Goal: Information Seeking & Learning: Learn about a topic

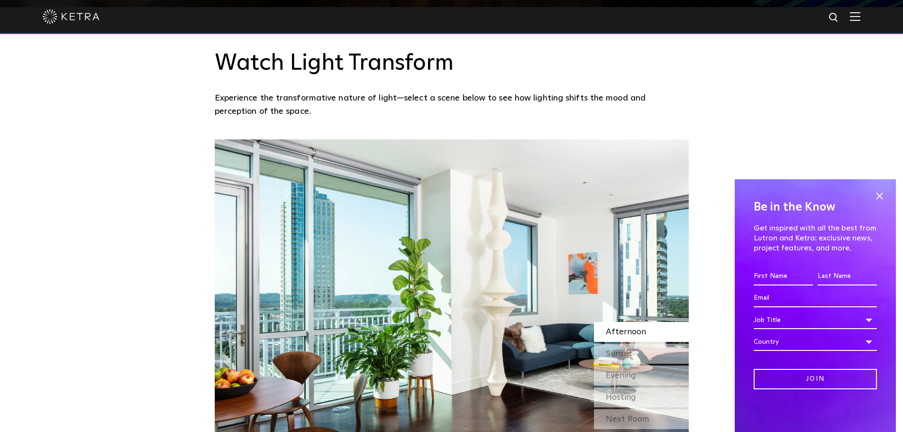
scroll to position [426, 0]
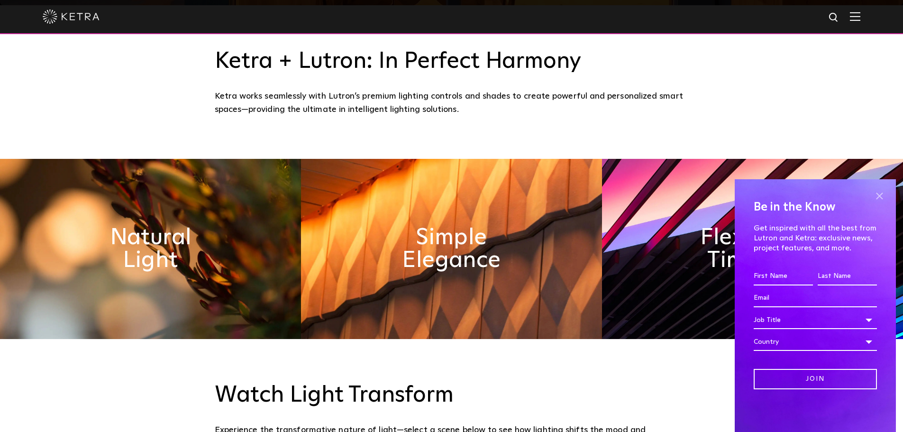
click at [882, 195] on span at bounding box center [879, 196] width 14 height 14
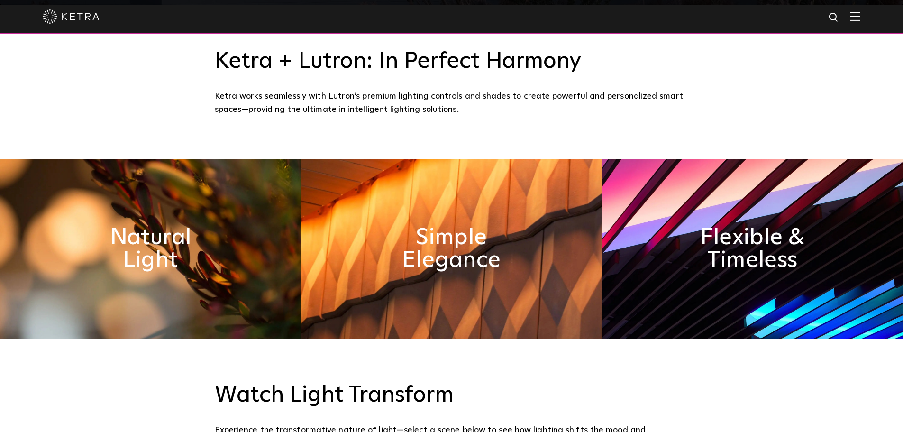
click at [716, 109] on div "Ketra + Lutron: In Perfect Harmony Ketra works seamlessly with Lutron’s premium…" at bounding box center [451, 82] width 903 height 154
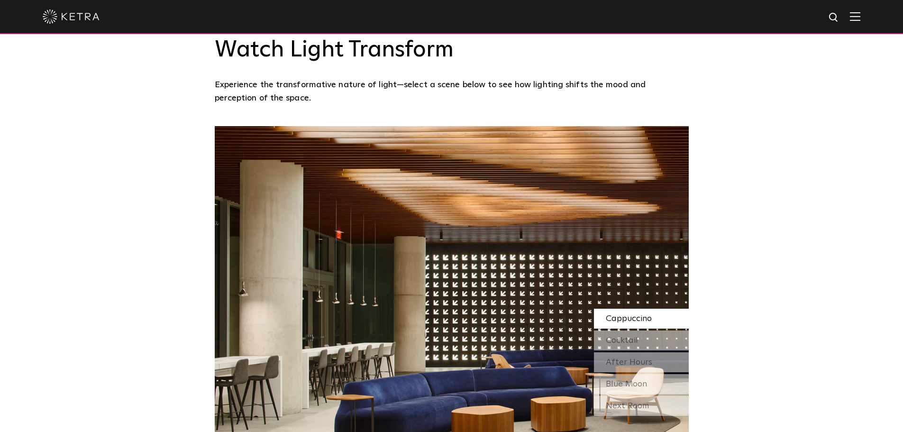
scroll to position [0, 0]
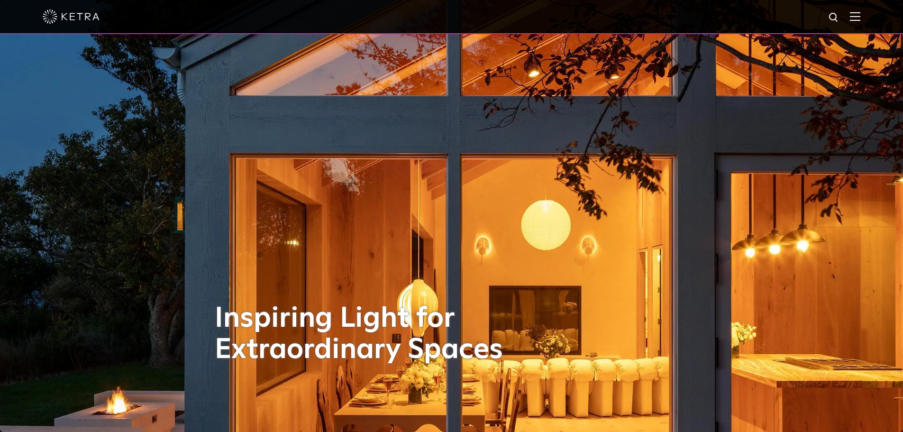
click at [857, 15] on img at bounding box center [855, 16] width 10 height 9
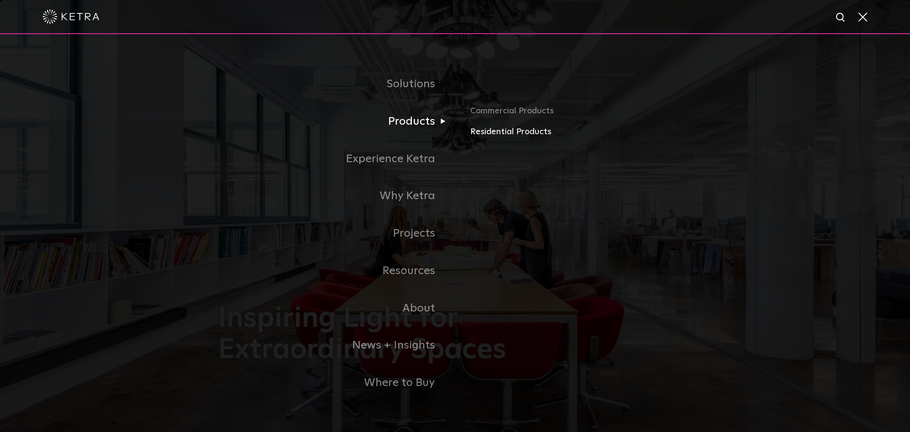
click at [491, 132] on link "Residential Products" at bounding box center [581, 132] width 222 height 14
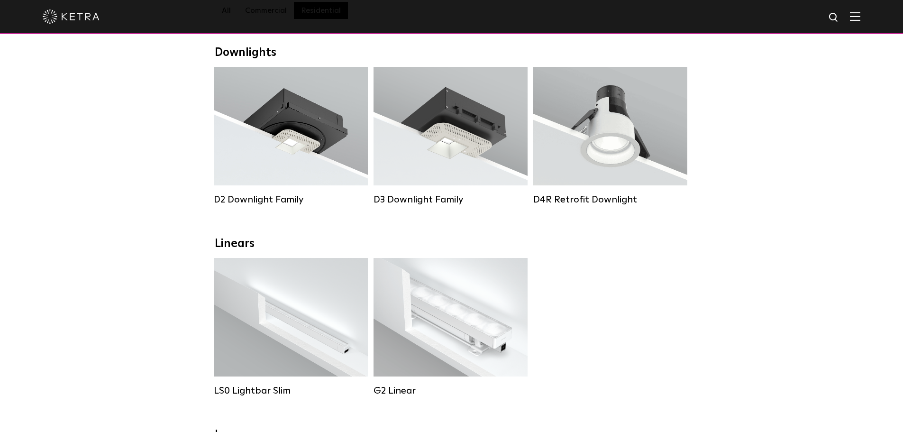
scroll to position [95, 0]
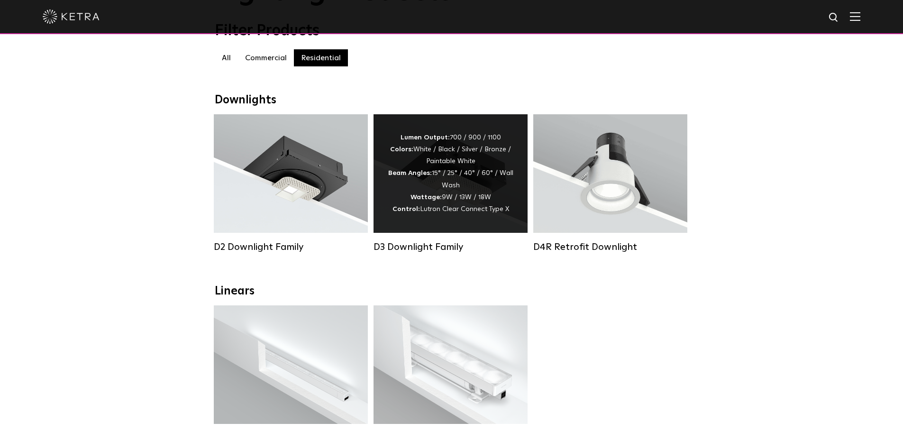
click at [423, 184] on div "Lumen Output: 700 / 900 / 1100 Colors: White / Black / Silver / Bronze / Painta…" at bounding box center [451, 173] width 126 height 83
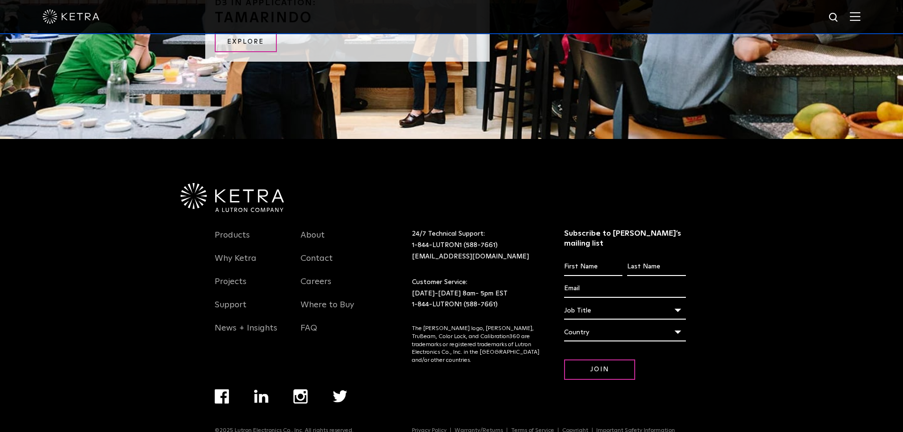
scroll to position [2031, 0]
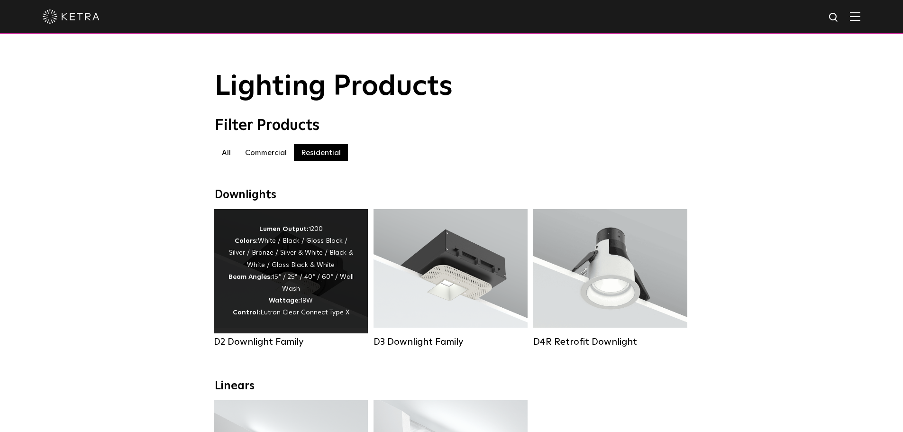
click at [287, 224] on div "Lumen Output: 1200 Colors: White / Black / Gloss Black / Silver / Bronze / Silv…" at bounding box center [291, 271] width 154 height 124
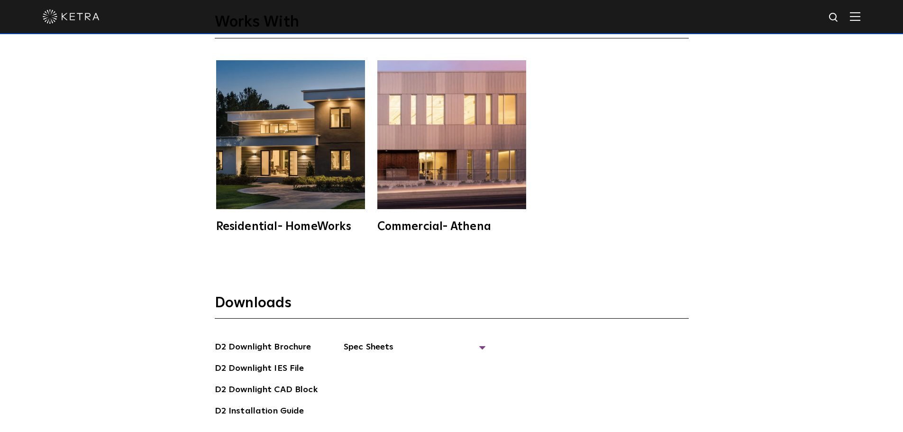
scroll to position [2606, 0]
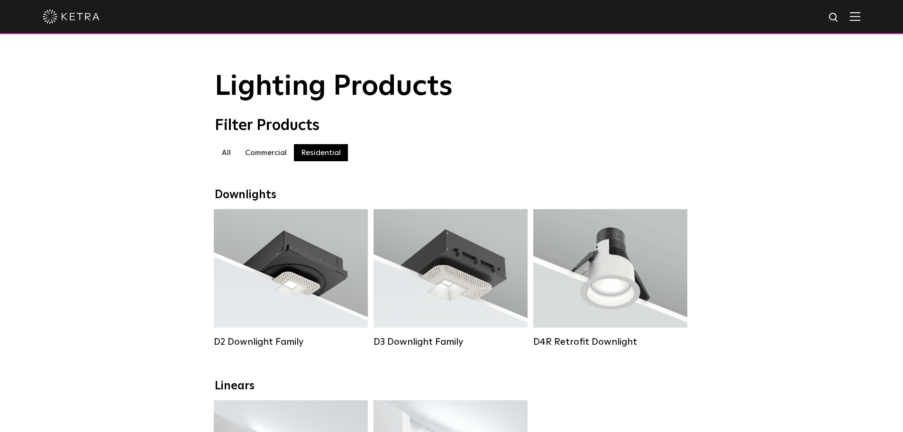
click at [749, 156] on div "Filter Products All All Commercial Residential" at bounding box center [451, 144] width 903 height 54
click at [256, 154] on label "Commercial" at bounding box center [266, 152] width 56 height 17
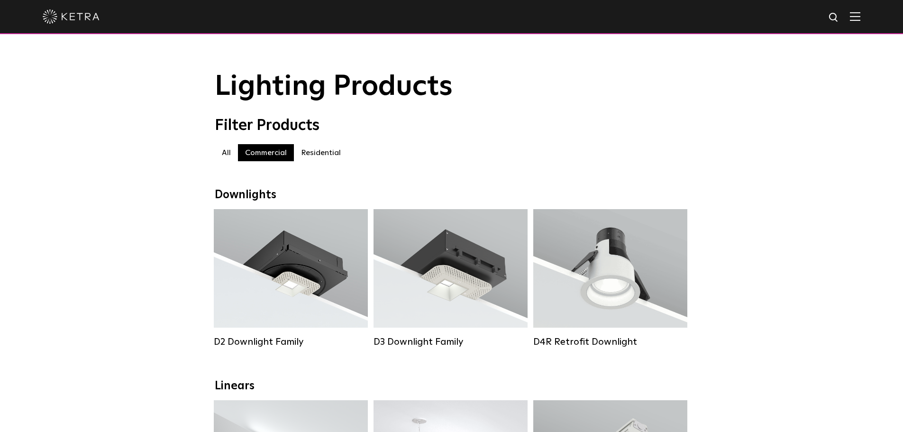
click at [324, 151] on label "Residential" at bounding box center [321, 152] width 54 height 17
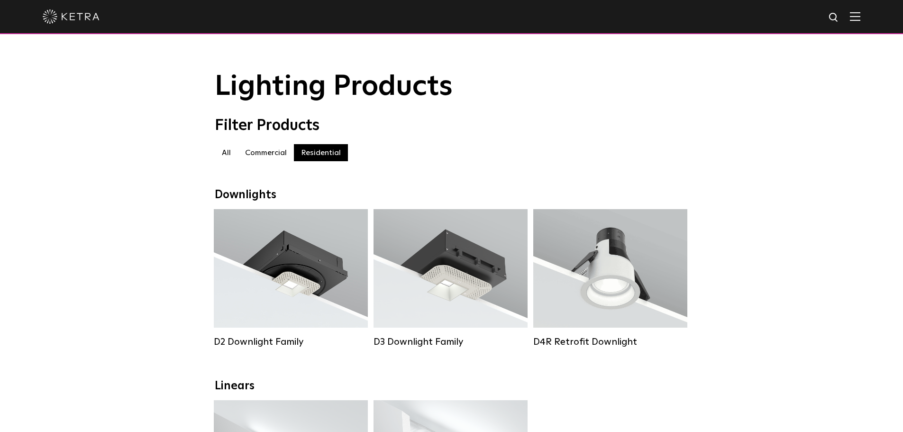
click at [273, 156] on label "Commercial" at bounding box center [266, 152] width 56 height 17
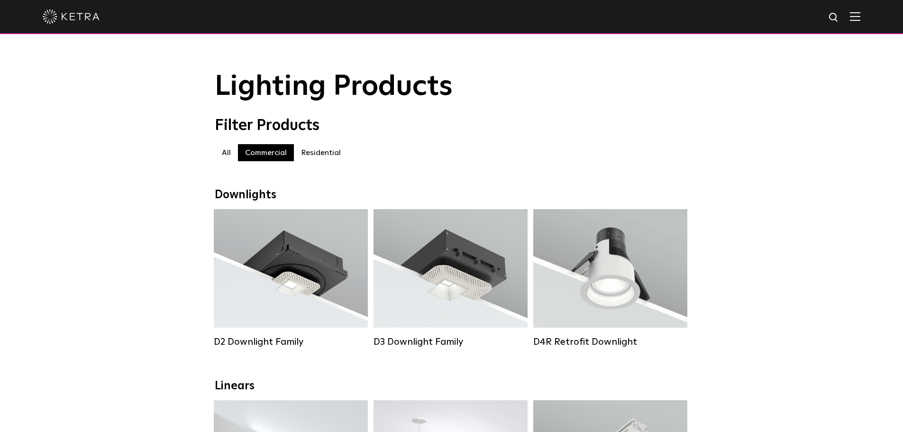
click at [309, 160] on label "Residential" at bounding box center [321, 152] width 54 height 17
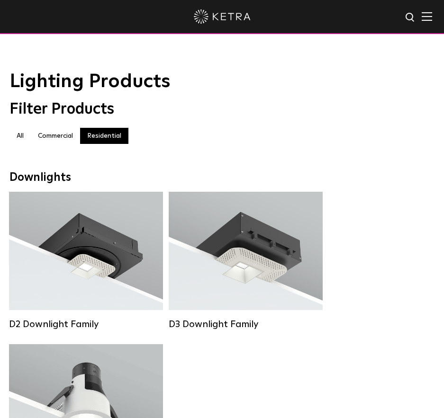
drag, startPoint x: 146, startPoint y: 116, endPoint x: 184, endPoint y: 115, distance: 37.9
click at [146, 116] on div "Filter Products" at bounding box center [221, 109] width 425 height 18
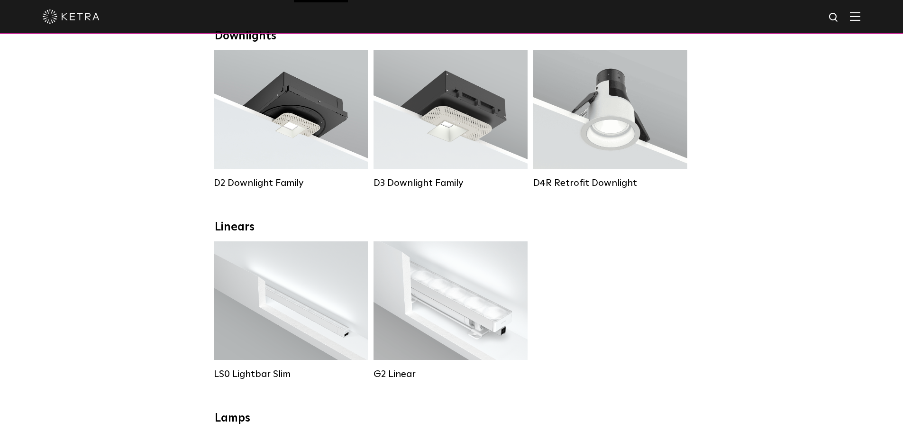
scroll to position [142, 0]
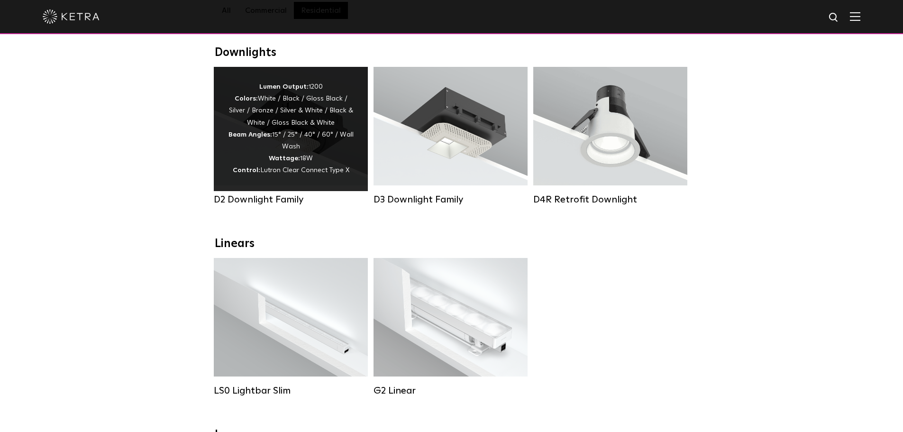
click at [274, 143] on div "Lumen Output: 1200 Colors: White / Black / Gloss Black / Silver / Bronze / Silv…" at bounding box center [291, 129] width 126 height 96
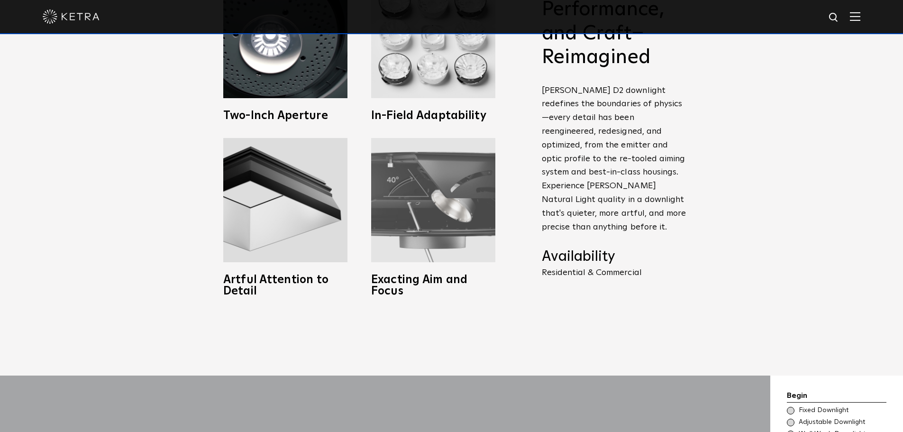
scroll to position [521, 0]
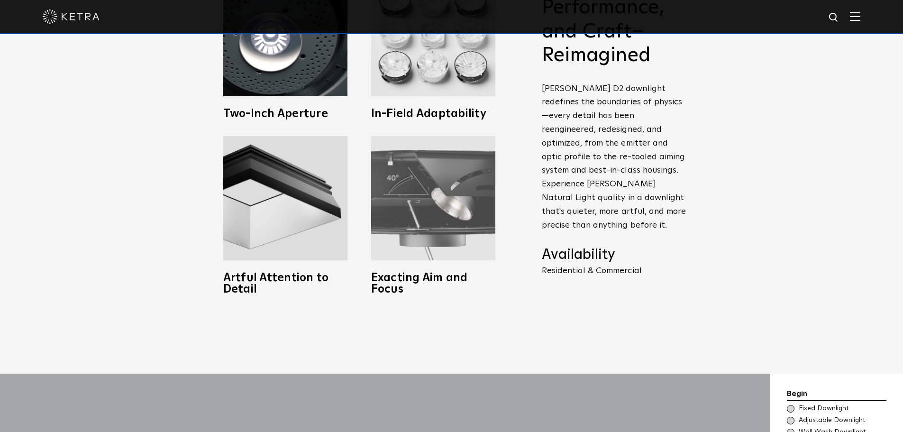
click at [432, 216] on img at bounding box center [433, 198] width 124 height 124
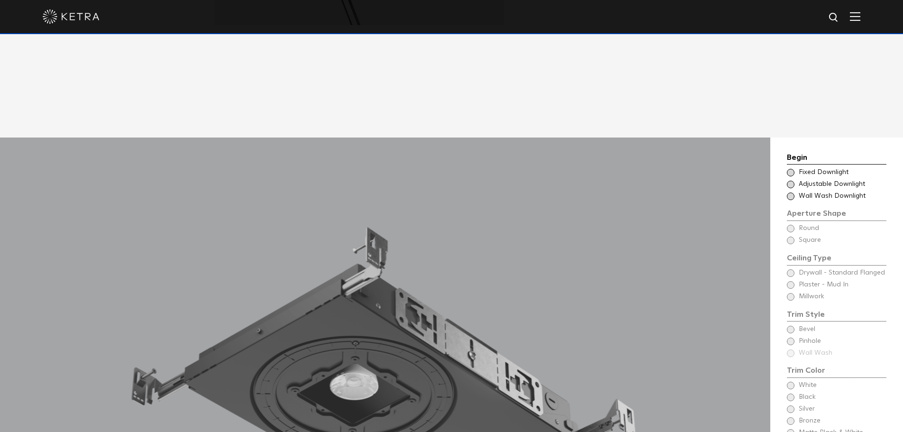
scroll to position [758, 0]
click at [789, 180] on span at bounding box center [791, 184] width 8 height 8
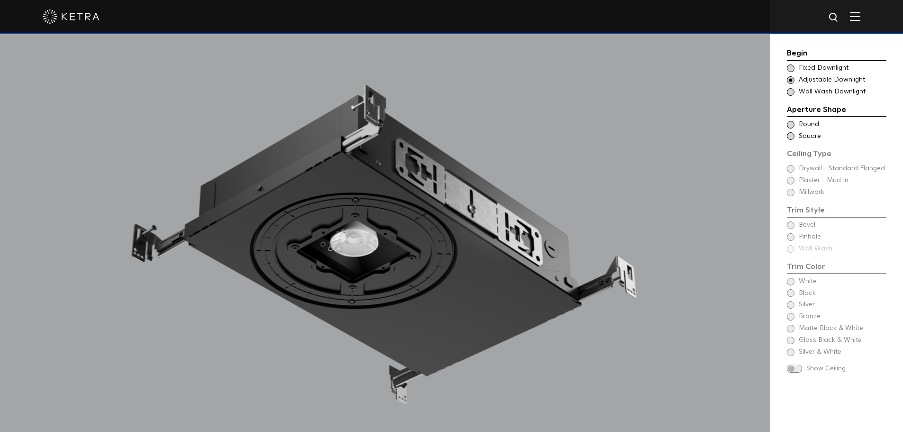
scroll to position [806, 0]
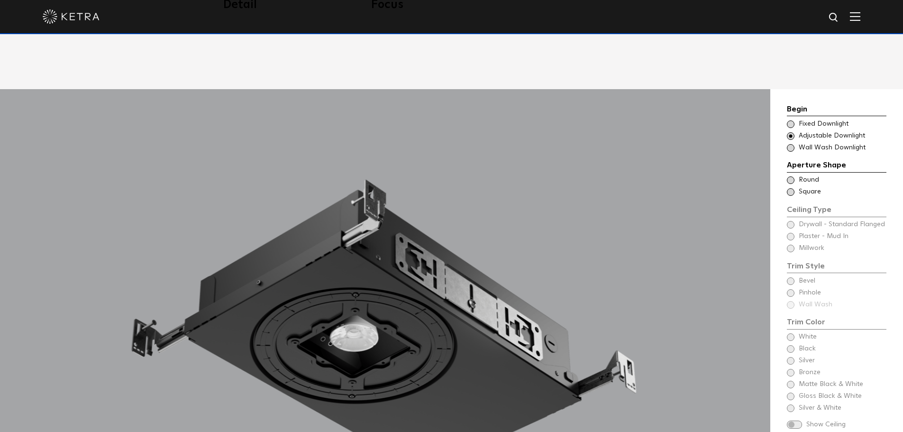
click at [791, 119] on div "Choose Aperture Shape Fixed Downlight" at bounding box center [837, 123] width 100 height 9
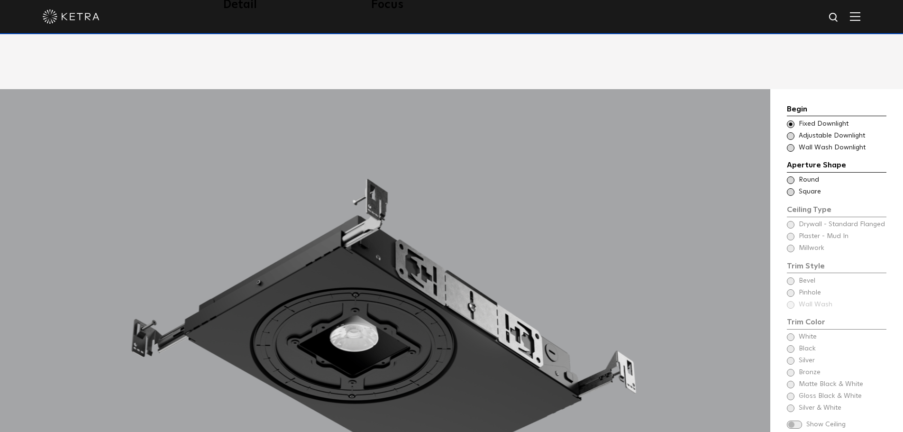
click at [788, 132] on span at bounding box center [791, 136] width 8 height 8
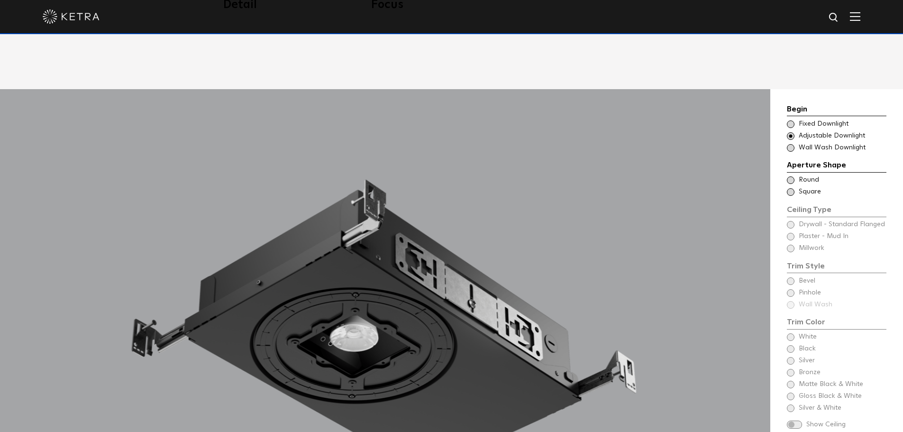
click at [791, 176] on span at bounding box center [791, 180] width 8 height 8
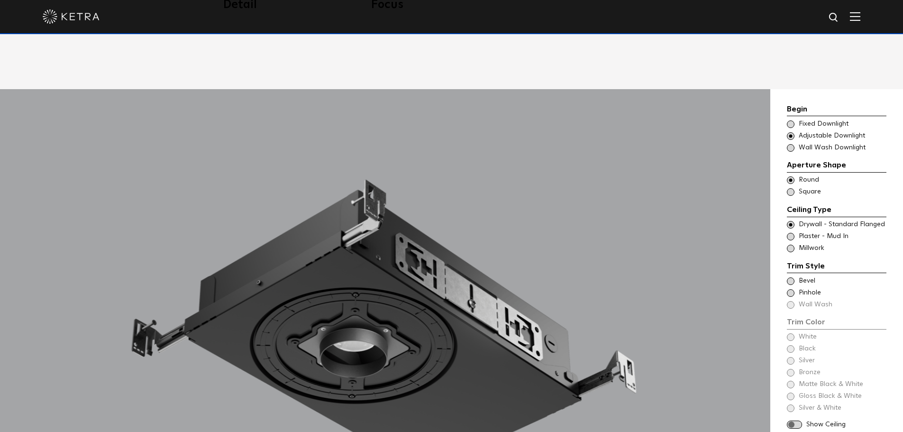
scroll to position [853, 0]
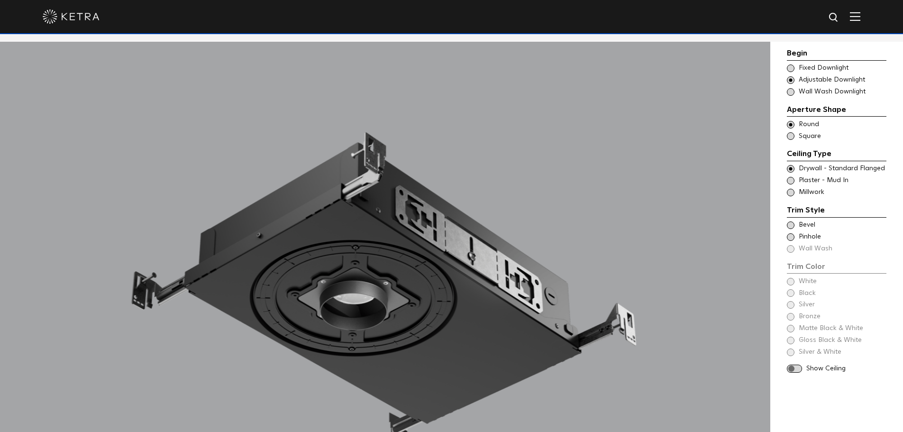
drag, startPoint x: 387, startPoint y: 299, endPoint x: 383, endPoint y: 233, distance: 66.5
click at [383, 233] on div at bounding box center [385, 304] width 770 height 524
click at [790, 69] on span at bounding box center [791, 68] width 8 height 8
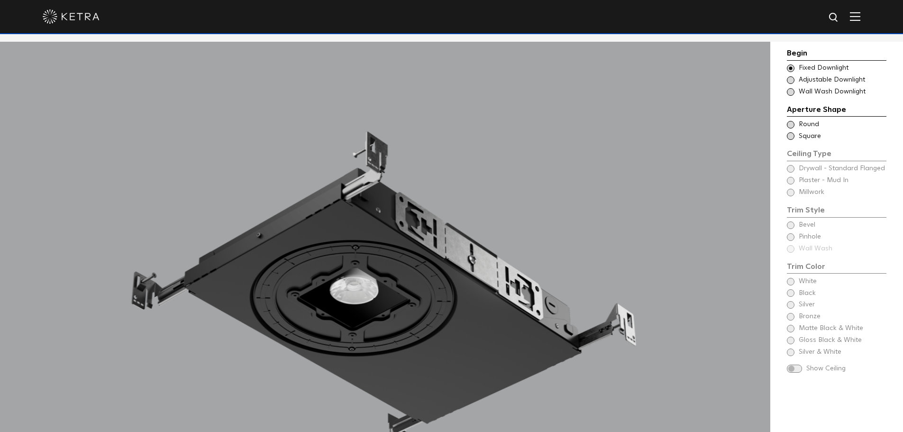
click at [790, 122] on span at bounding box center [791, 125] width 8 height 8
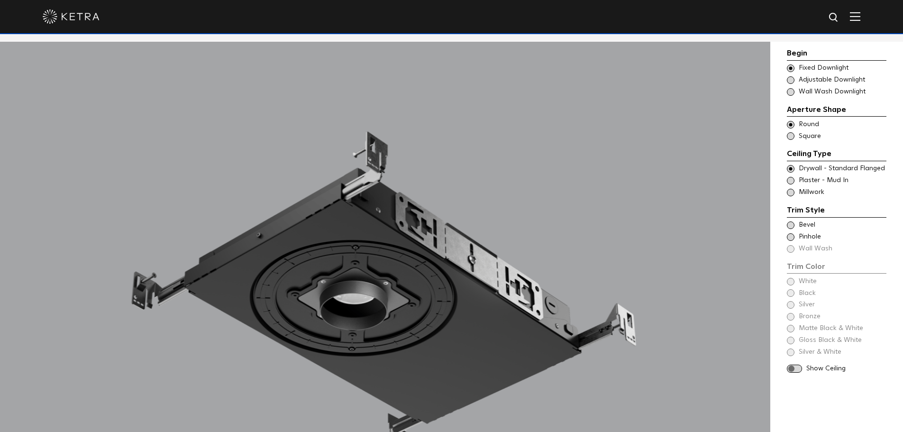
click at [799, 367] on span at bounding box center [794, 368] width 15 height 8
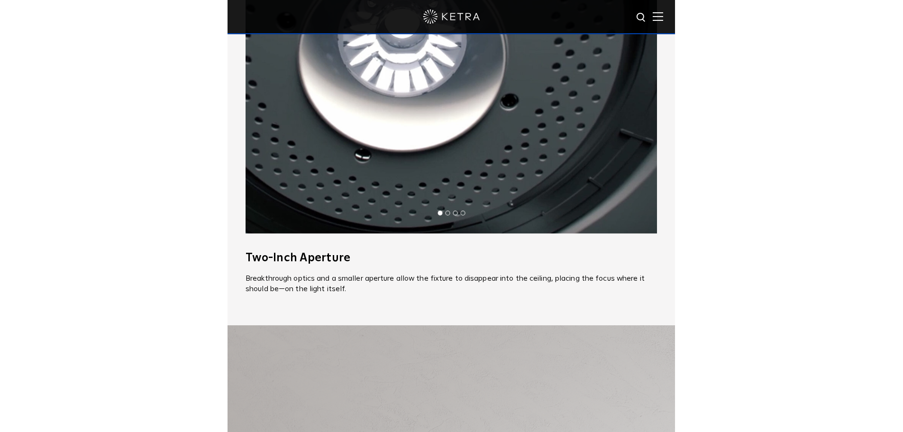
scroll to position [758, 0]
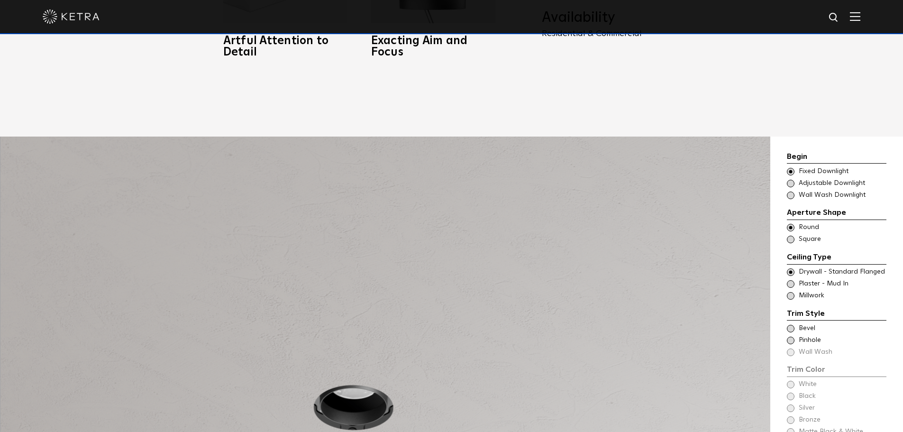
drag, startPoint x: 272, startPoint y: 45, endPoint x: 274, endPoint y: 50, distance: 5.5
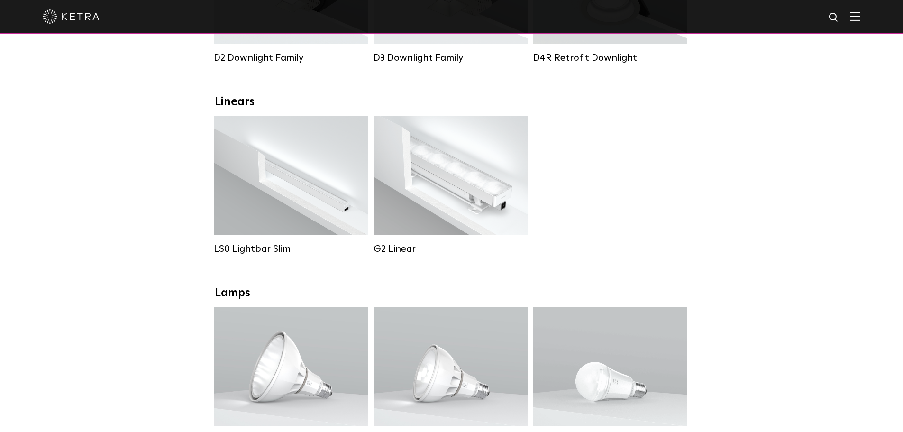
scroll to position [284, 0]
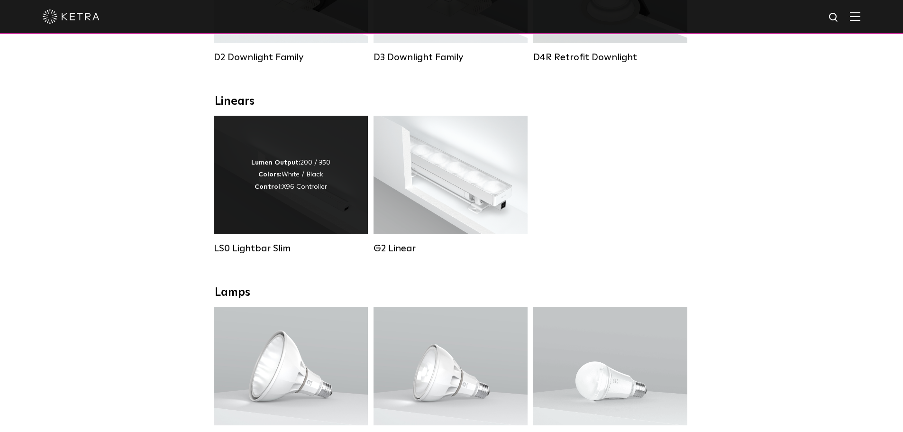
click at [276, 187] on div "Lumen Output: 200 / 350 Colors: White / Black Control: X96 Controller" at bounding box center [290, 175] width 79 height 36
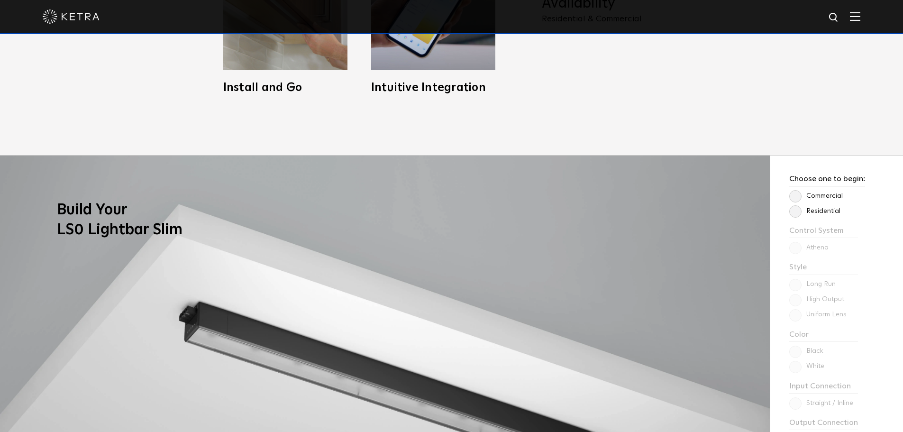
scroll to position [711, 0]
click at [798, 214] on label "Residential" at bounding box center [814, 212] width 51 height 8
click at [0, 0] on input "Residential" at bounding box center [0, 0] width 0 height 0
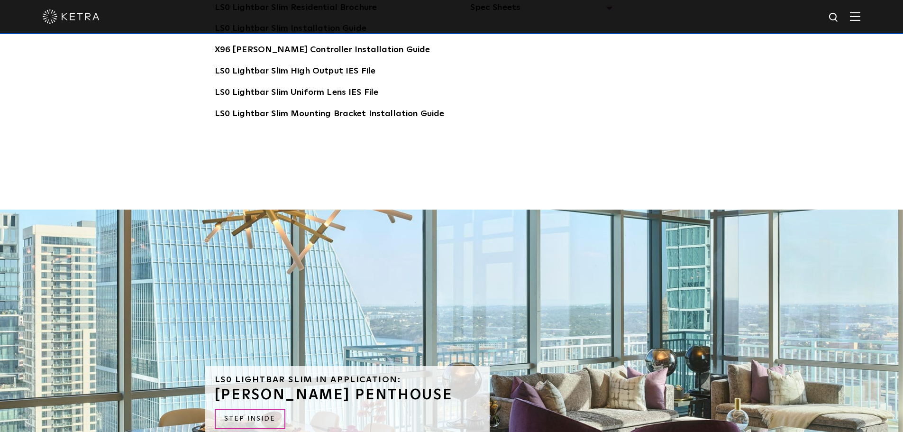
scroll to position [2085, 0]
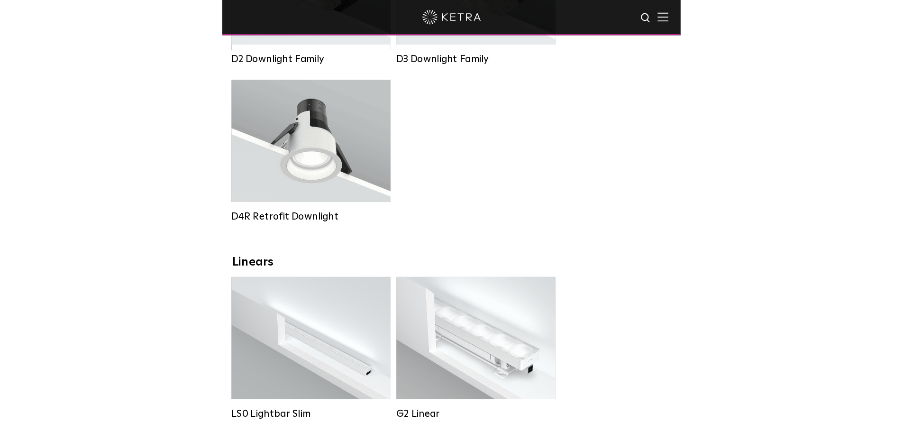
scroll to position [284, 0]
